Goal: Transaction & Acquisition: Book appointment/travel/reservation

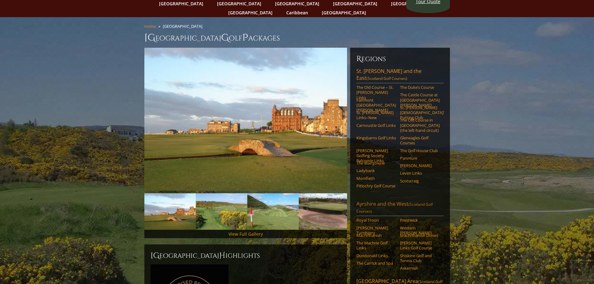
scroll to position [31, 0]
click at [255, 141] on img at bounding box center [245, 119] width 203 height 143
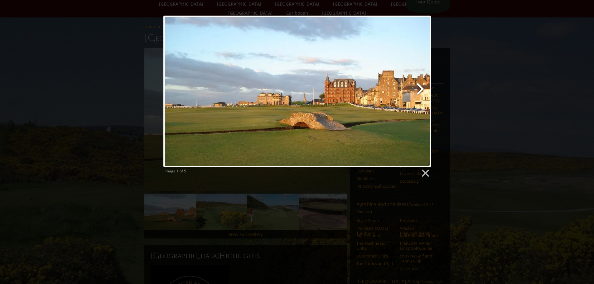
click at [422, 86] on link at bounding box center [344, 92] width 171 height 152
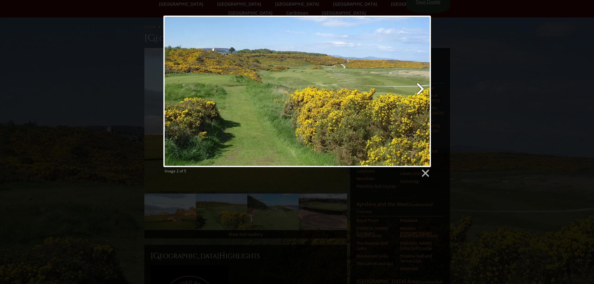
click at [422, 86] on link at bounding box center [344, 92] width 171 height 152
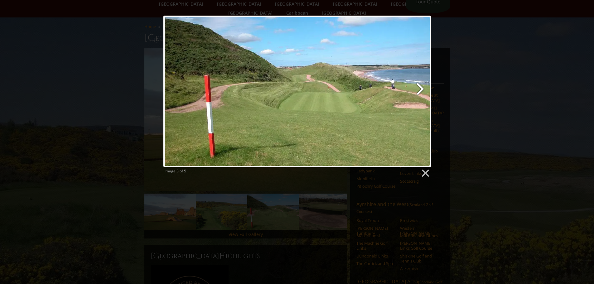
click at [422, 86] on link at bounding box center [344, 92] width 171 height 152
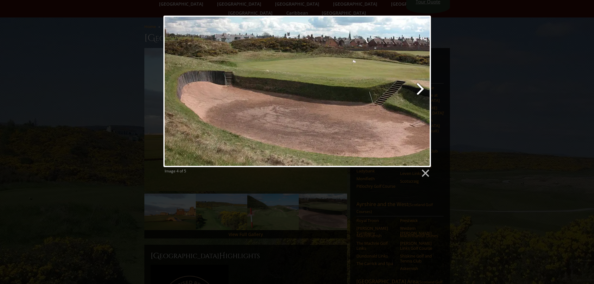
click at [419, 90] on link at bounding box center [344, 92] width 171 height 152
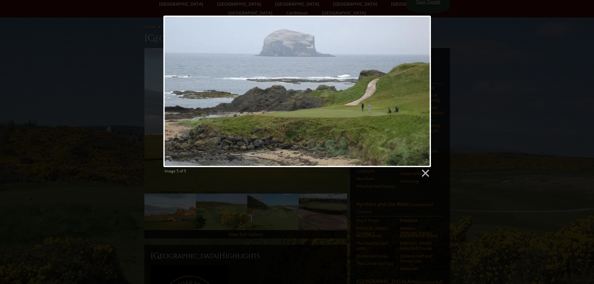
click at [419, 90] on div at bounding box center [297, 92] width 268 height 152
click at [424, 172] on link at bounding box center [424, 173] width 9 height 9
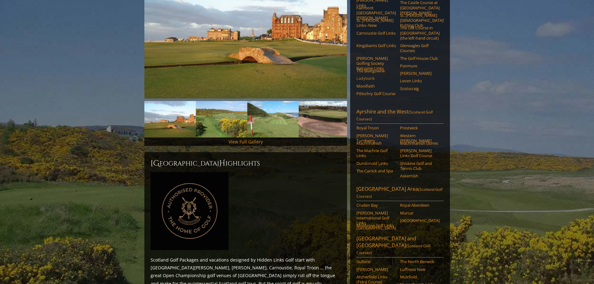
scroll to position [125, 0]
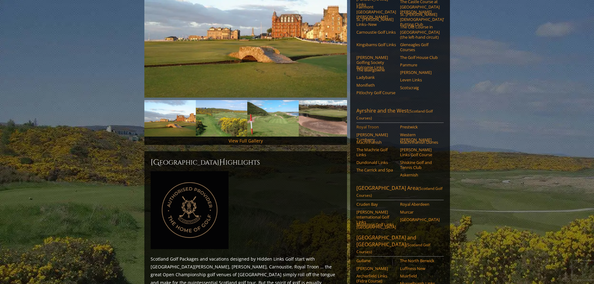
click at [370, 124] on link "Royal Troon" at bounding box center [376, 126] width 40 height 5
